Goal: Find specific page/section: Find specific page/section

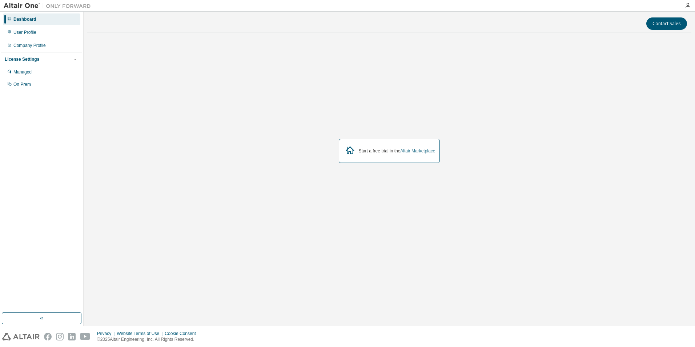
click at [420, 152] on link "Altair Marketplace" at bounding box center [417, 150] width 35 height 5
